Goal: Learn about a topic

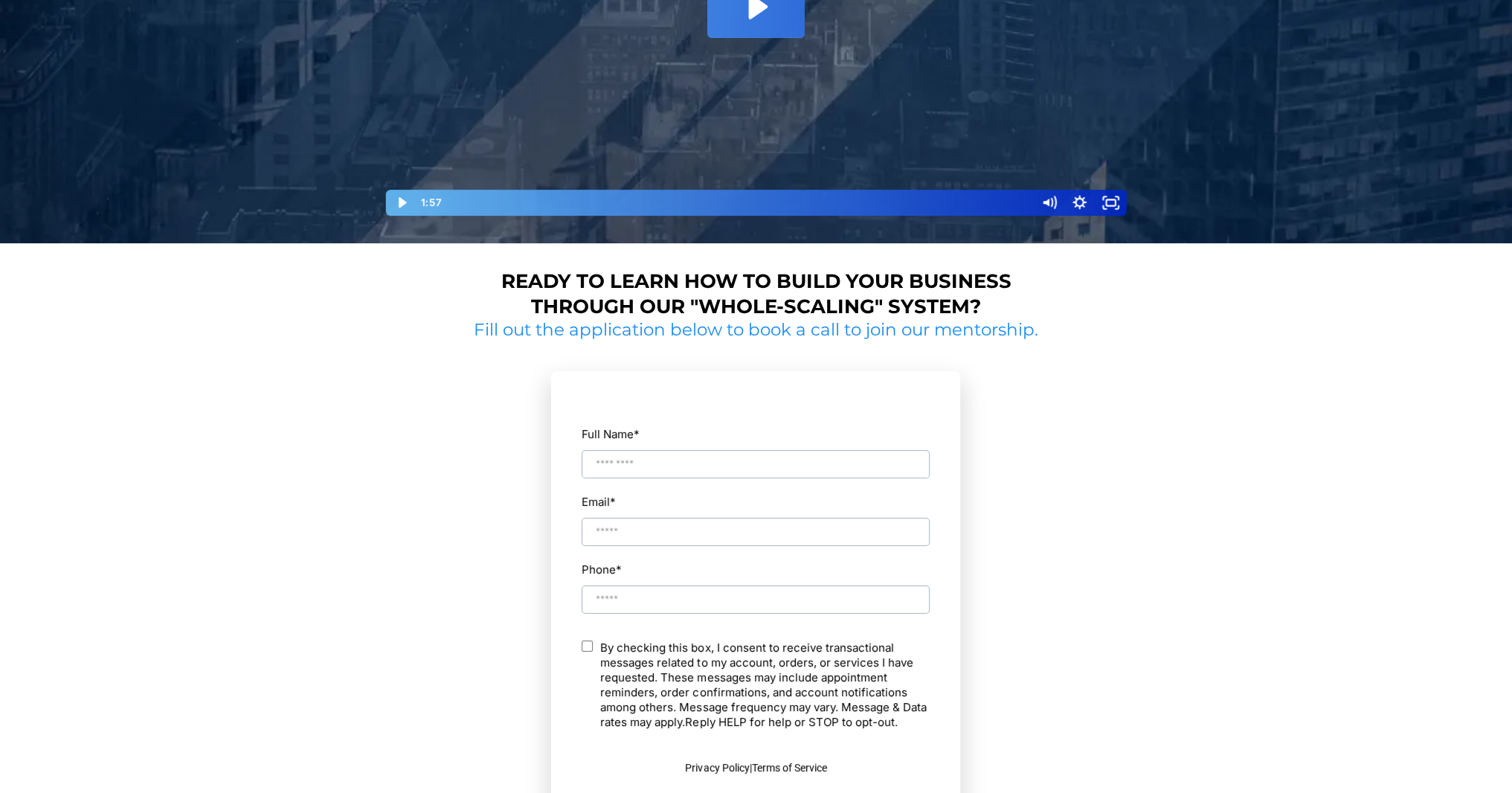
scroll to position [298, 0]
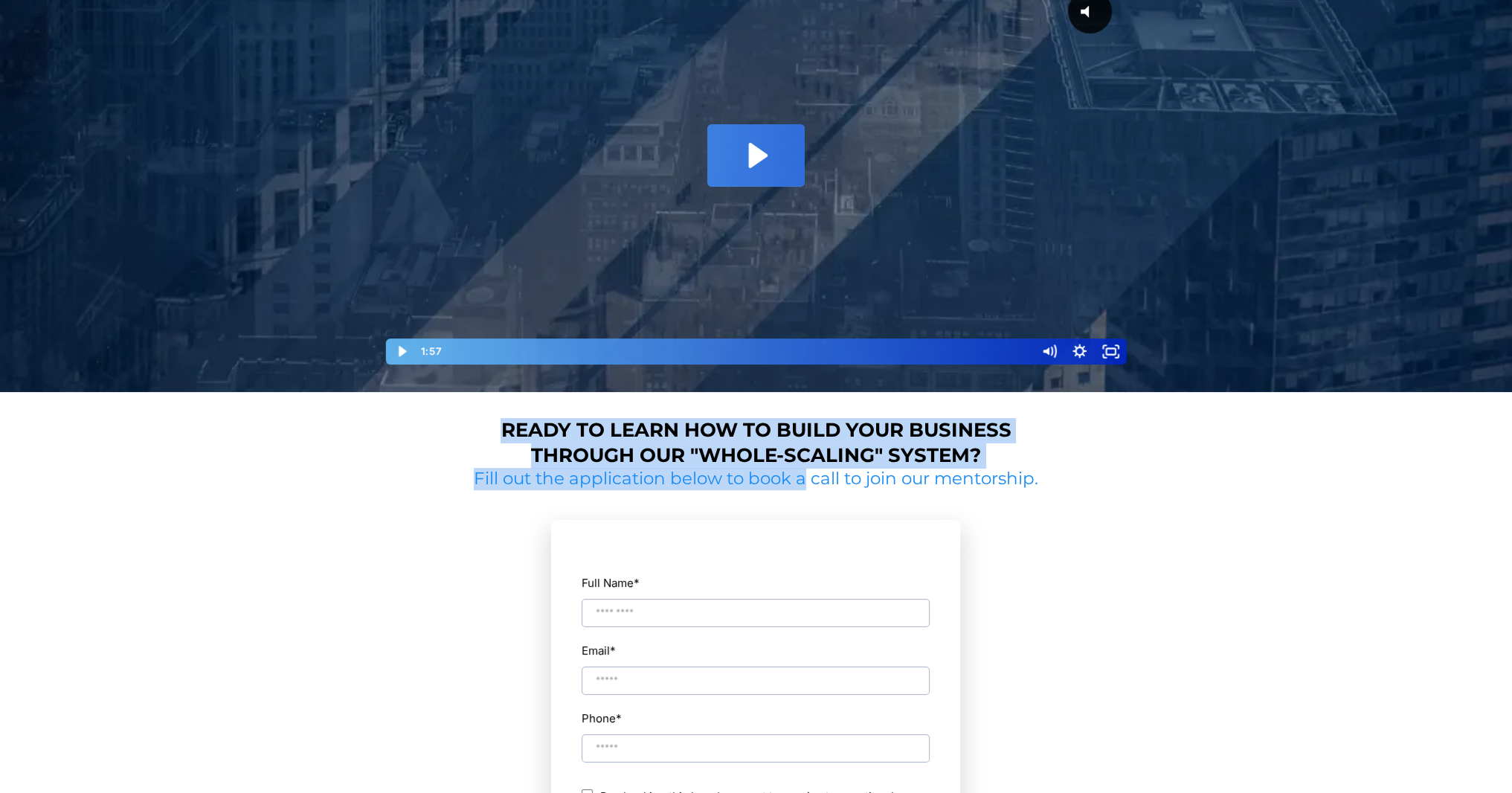
drag, startPoint x: 455, startPoint y: 437, endPoint x: 900, endPoint y: 486, distance: 447.7
click at [855, 478] on div "Ready to learn how to build your business through our "whole-scaling" system? F…" at bounding box center [756, 753] width 870 height 691
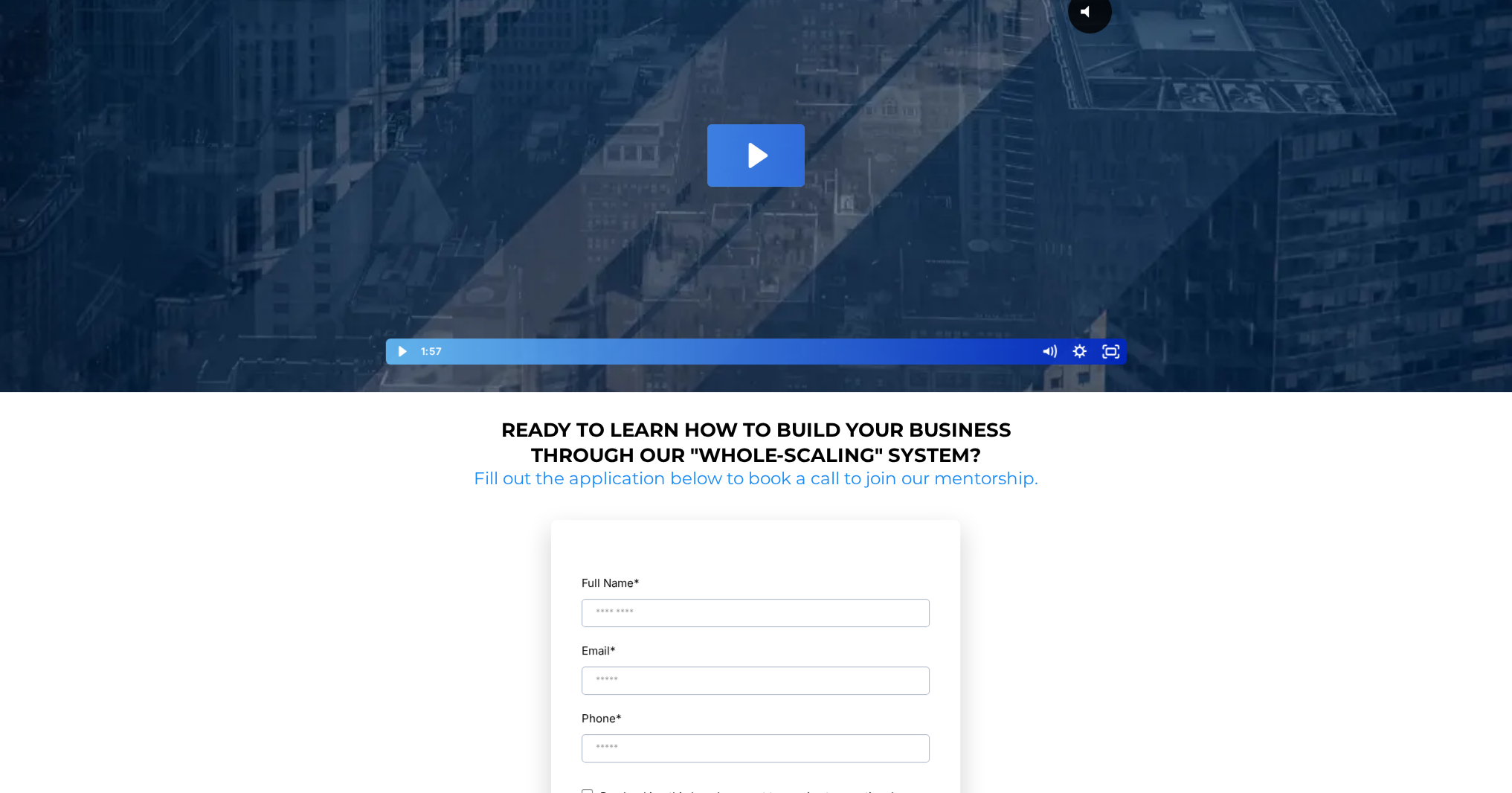
click at [1086, 518] on div "Ready to learn how to build your business through our "whole-scaling" system? F…" at bounding box center [756, 753] width 870 height 691
click at [1095, 545] on div "Ready to learn how to build your business through our "whole-scaling" system? F…" at bounding box center [756, 753] width 870 height 691
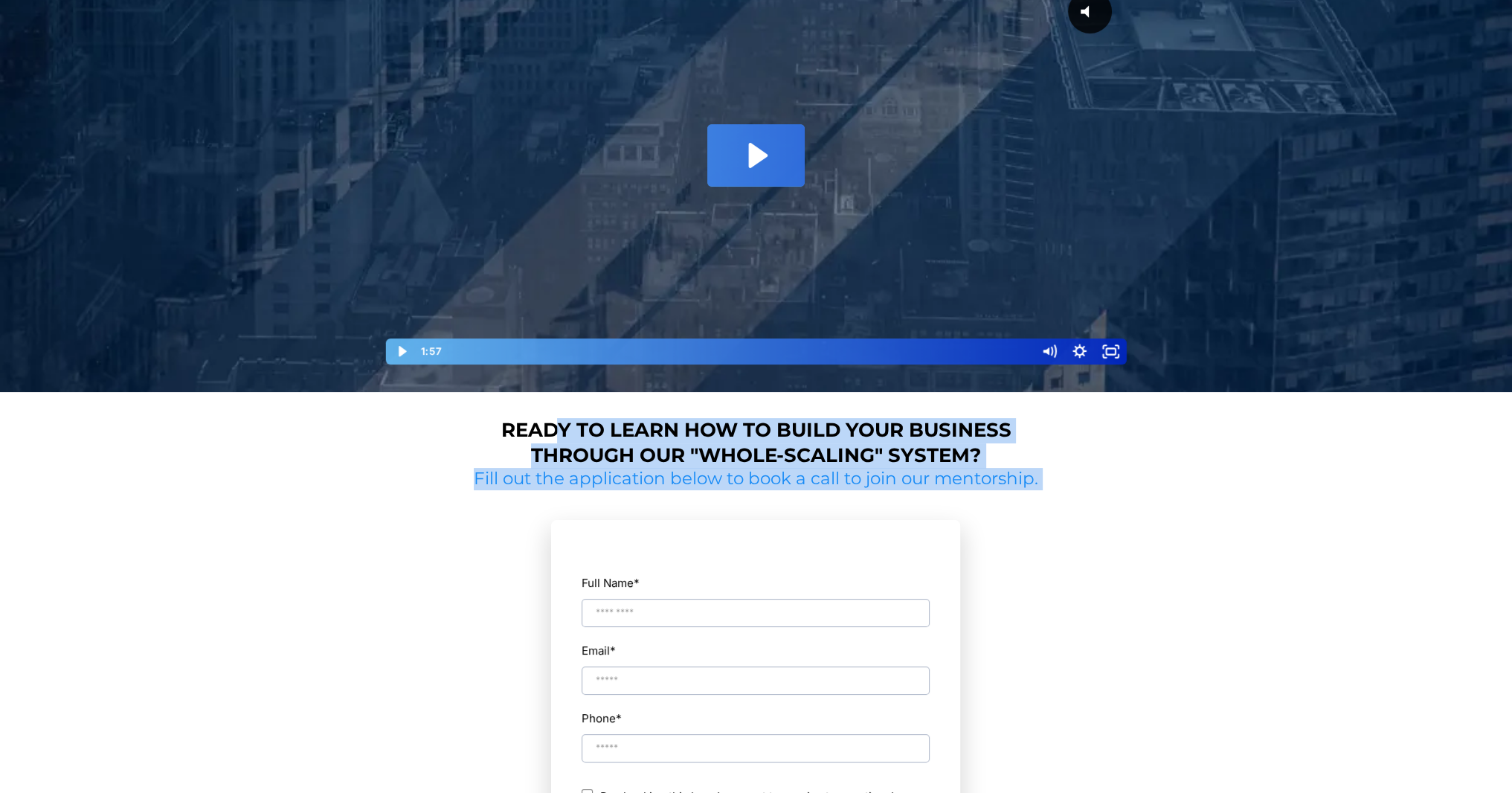
drag, startPoint x: 1096, startPoint y: 498, endPoint x: 556, endPoint y: 422, distance: 545.3
click at [556, 422] on div "Ready to learn how to build your business through our "whole-scaling" system? F…" at bounding box center [756, 753] width 870 height 691
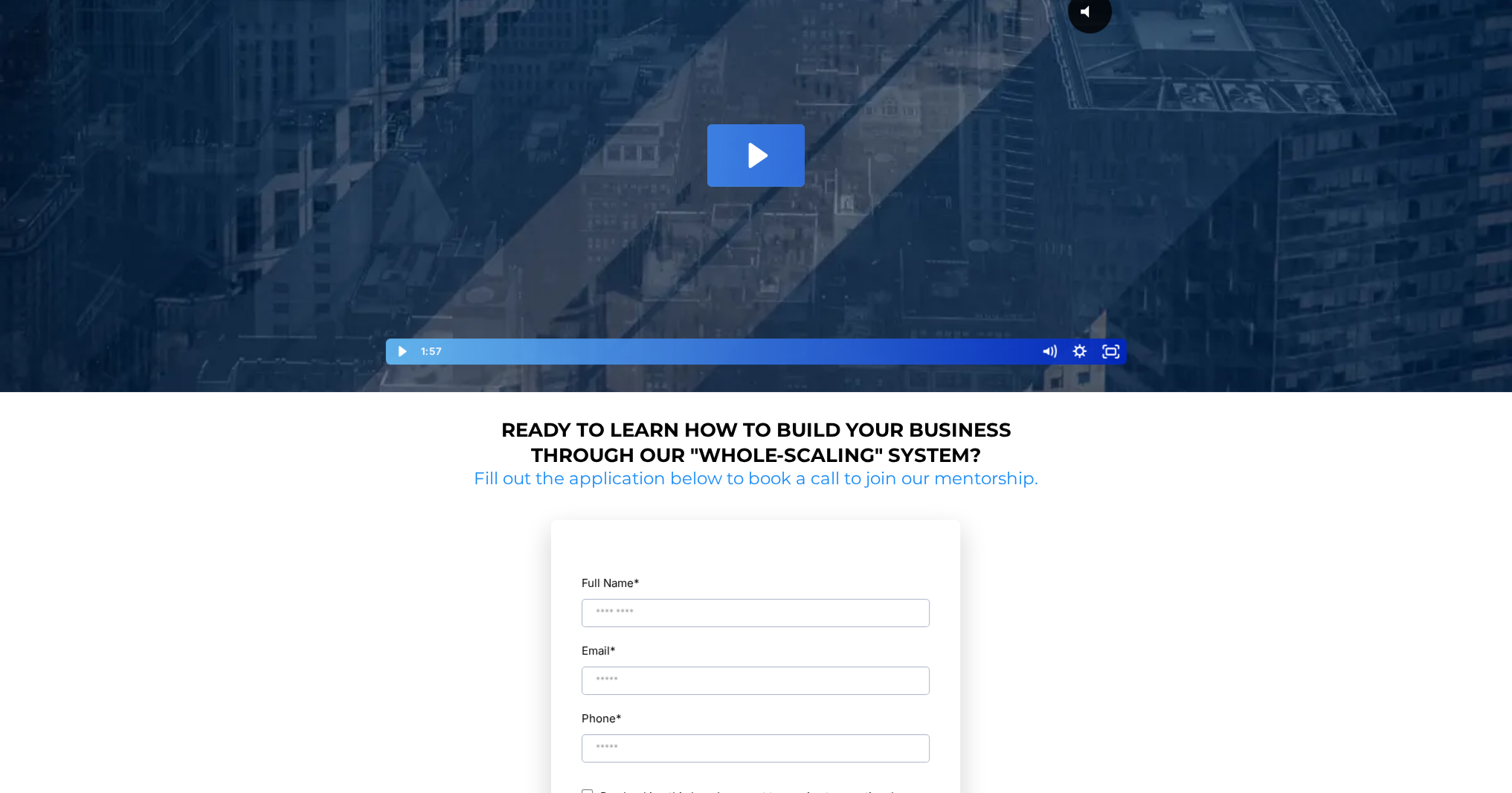
click at [480, 424] on h1 "Ready to learn how to build your business through our "whole-scaling" system?" at bounding box center [756, 444] width 561 height 51
drag, startPoint x: 480, startPoint y: 424, endPoint x: 593, endPoint y: 426, distance: 113.0
click at [589, 426] on h1 "Ready to learn how to build your business through our "whole-scaling" system?" at bounding box center [756, 444] width 561 height 51
click at [483, 437] on h1 "Ready to learn how to build your business through our "whole-scaling" system?" at bounding box center [756, 444] width 561 height 51
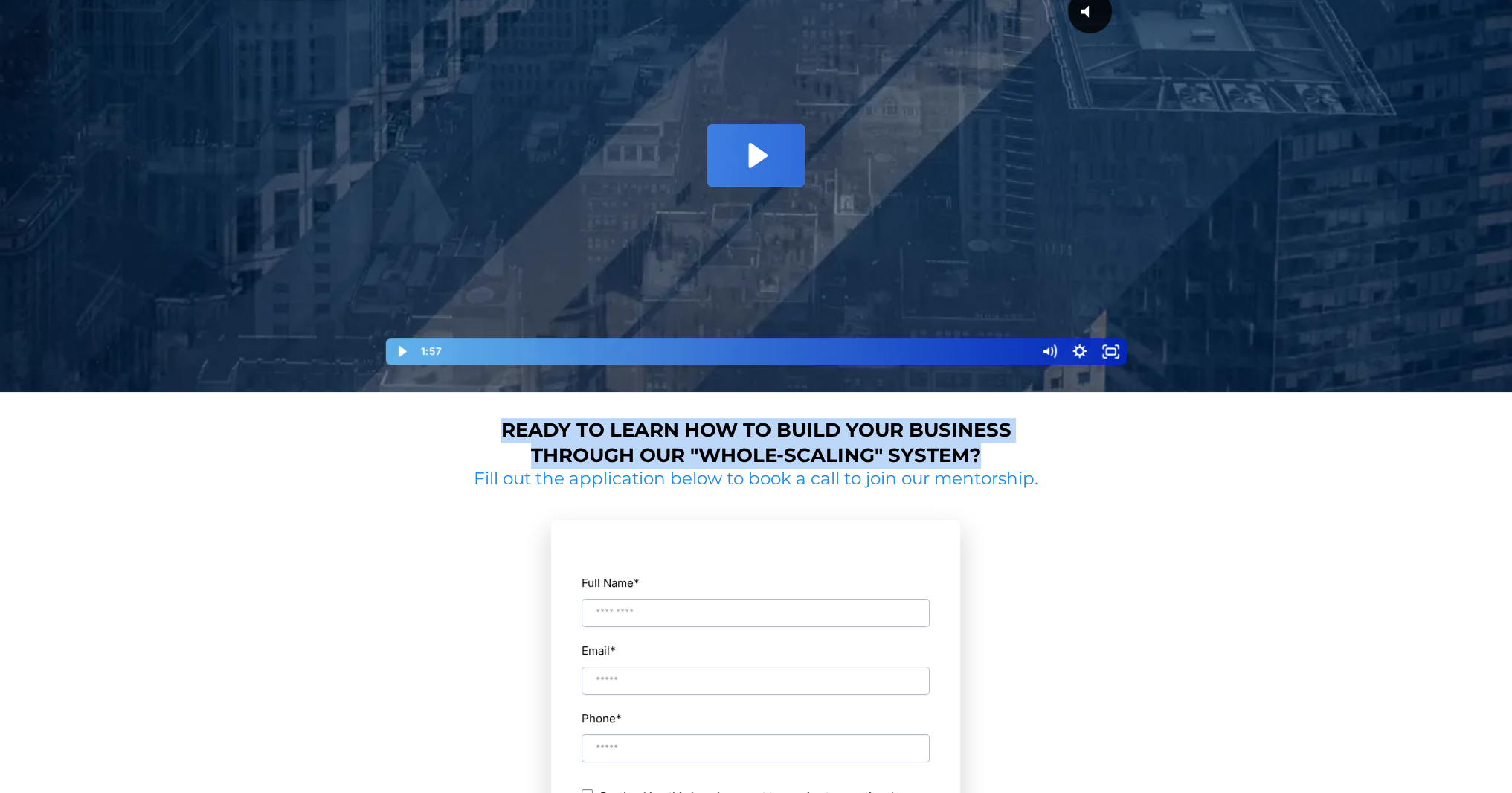
drag, startPoint x: 471, startPoint y: 427, endPoint x: 1091, endPoint y: 448, distance: 620.4
click at [1091, 448] on div "Ready to learn how to build your business through our "whole-scaling" system? F…" at bounding box center [756, 753] width 870 height 691
click at [1091, 457] on div "Ready to learn how to build your business through our "whole-scaling" system? F…" at bounding box center [756, 753] width 870 height 691
click at [1086, 457] on div "Ready to learn how to build your business through our "whole-scaling" system? F…" at bounding box center [756, 753] width 870 height 691
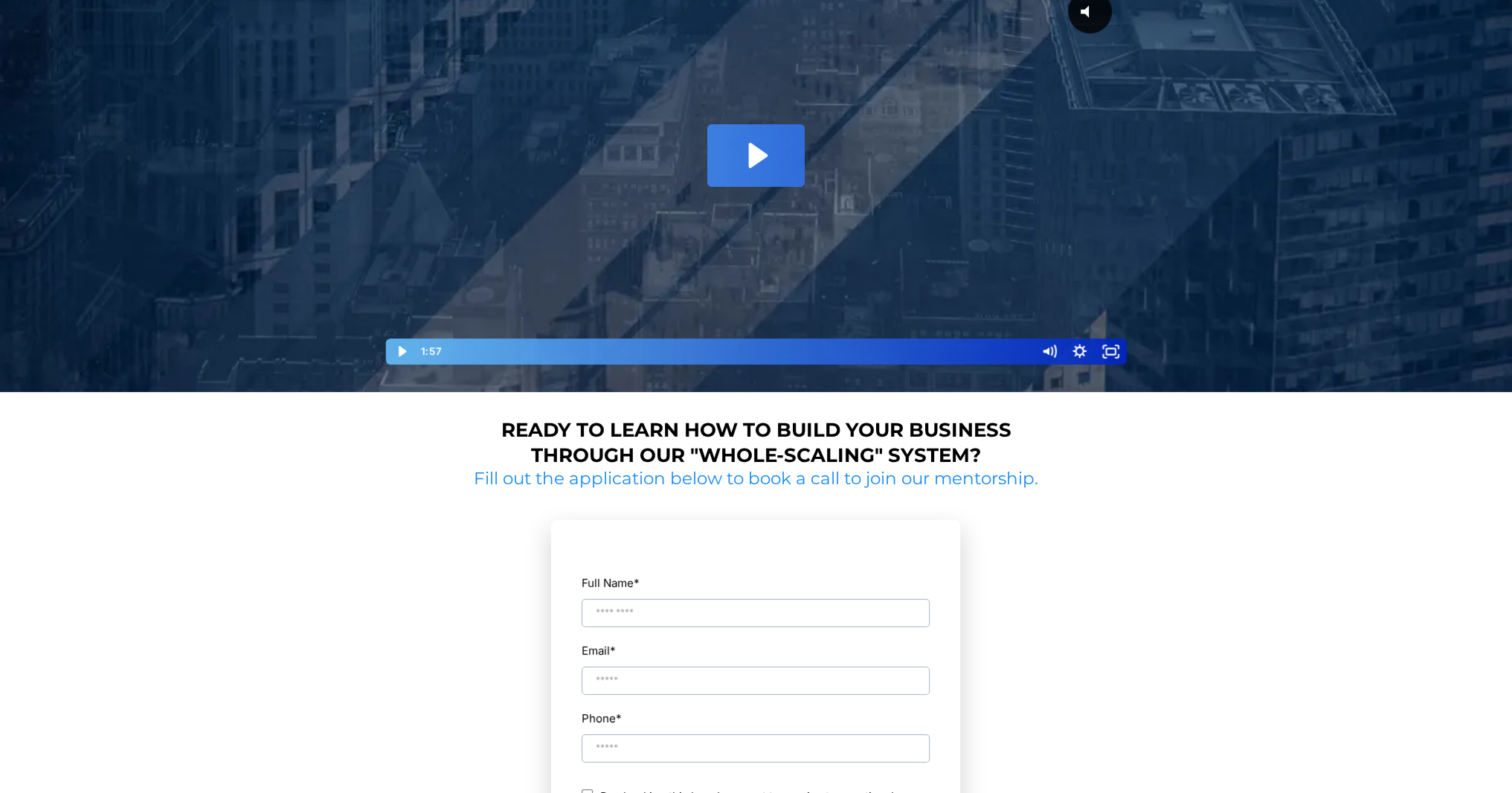
scroll to position [0, 0]
